Goal: Information Seeking & Learning: Learn about a topic

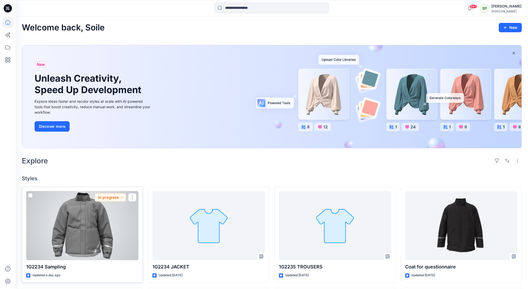
click at [92, 232] on div at bounding box center [82, 225] width 112 height 69
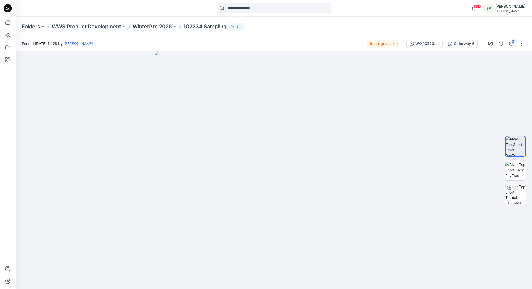
click at [150, 22] on div "Folders WWS Product Development WinterPro 2026 1G2234 Sampling 16" at bounding box center [274, 27] width 517 height 20
click at [151, 24] on p "WinterPro 2026" at bounding box center [152, 26] width 39 height 7
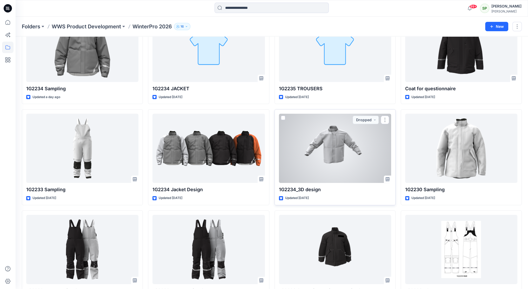
scroll to position [52, 0]
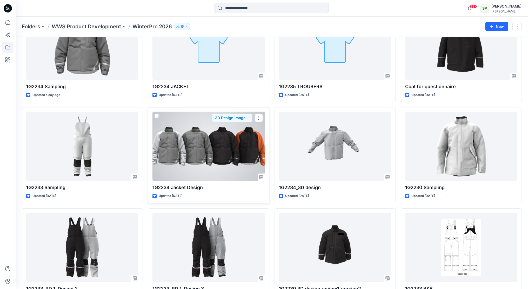
click at [220, 150] on div at bounding box center [209, 145] width 112 height 69
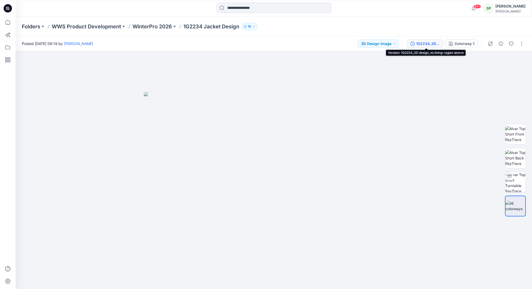
click at [428, 43] on div "1G2234_3D design_no lining-raglan sleeve" at bounding box center [428, 44] width 24 height 6
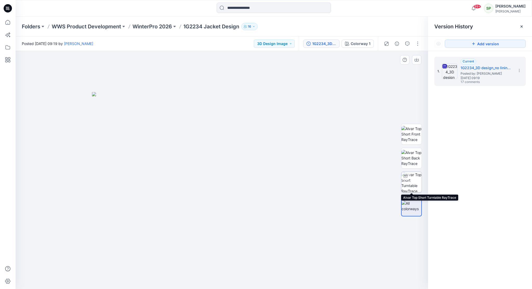
click at [408, 182] on img at bounding box center [411, 182] width 20 height 20
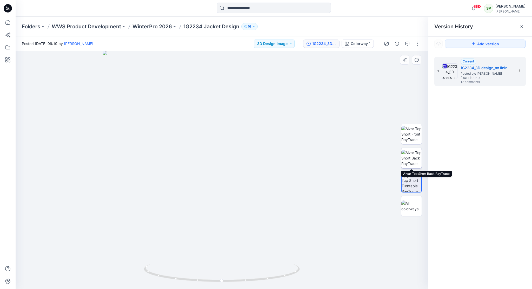
click at [414, 163] on img at bounding box center [411, 158] width 20 height 16
click at [411, 135] on img at bounding box center [411, 134] width 20 height 16
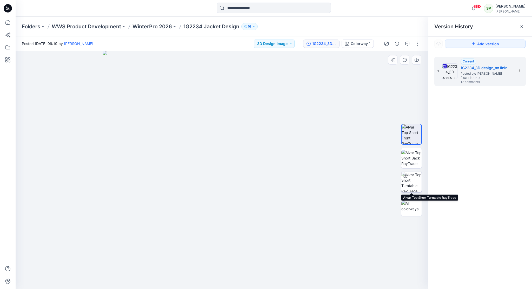
click at [417, 179] on img at bounding box center [411, 182] width 20 height 20
click at [278, 279] on icon at bounding box center [222, 273] width 157 height 19
drag, startPoint x: 262, startPoint y: 280, endPoint x: 140, endPoint y: 256, distance: 123.9
click at [140, 256] on div at bounding box center [222, 170] width 413 height 238
